Goal: Information Seeking & Learning: Stay updated

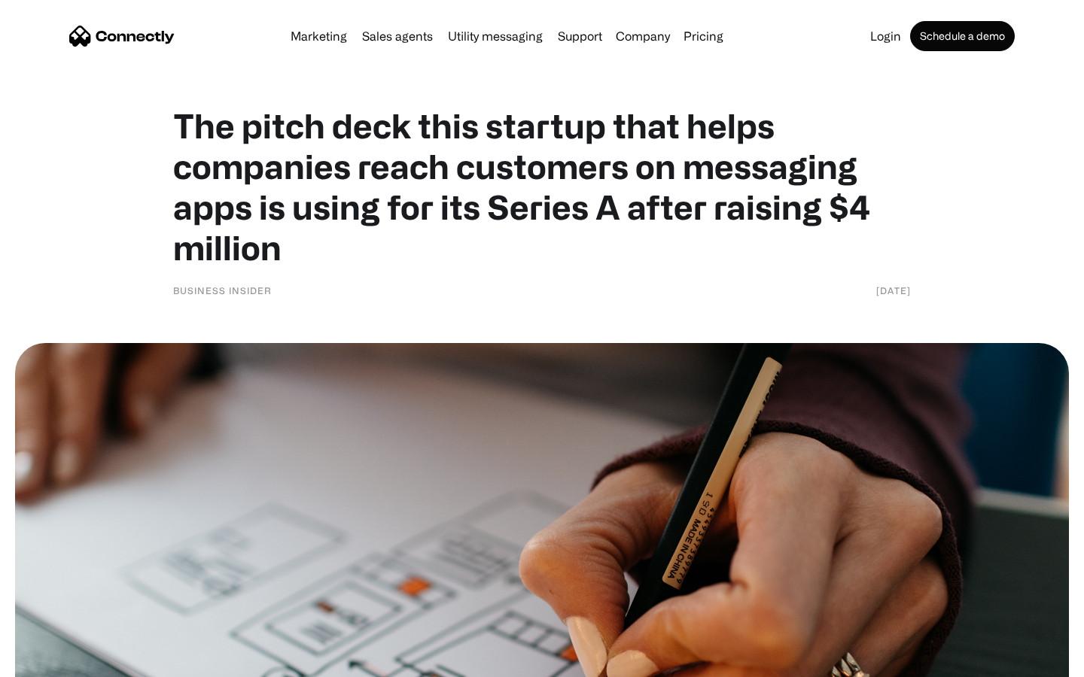
scroll to position [6526, 0]
